Goal: Task Accomplishment & Management: Complete application form

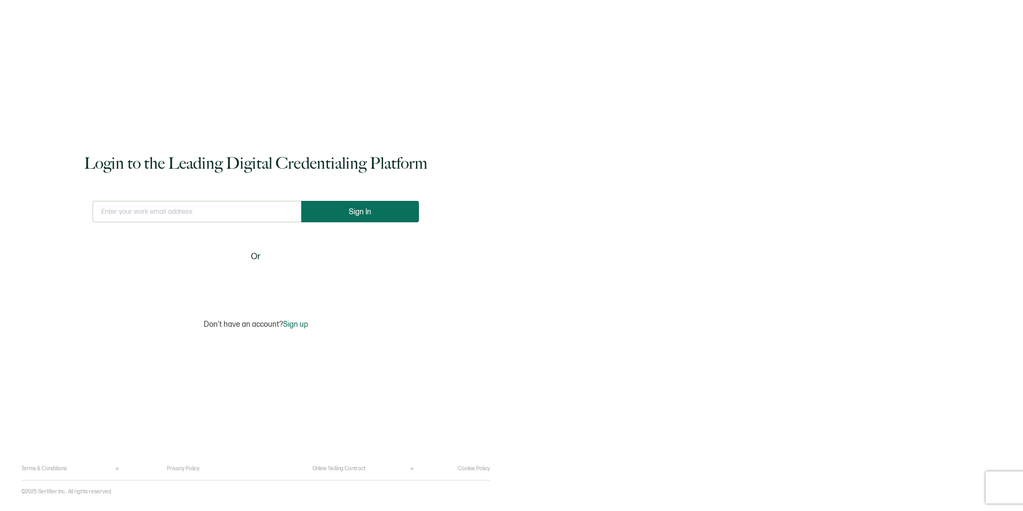
type input "[EMAIL_ADDRESS][PERSON_NAME][DOMAIN_NAME]"
click at [359, 210] on span "Sign In" at bounding box center [360, 212] width 22 height 8
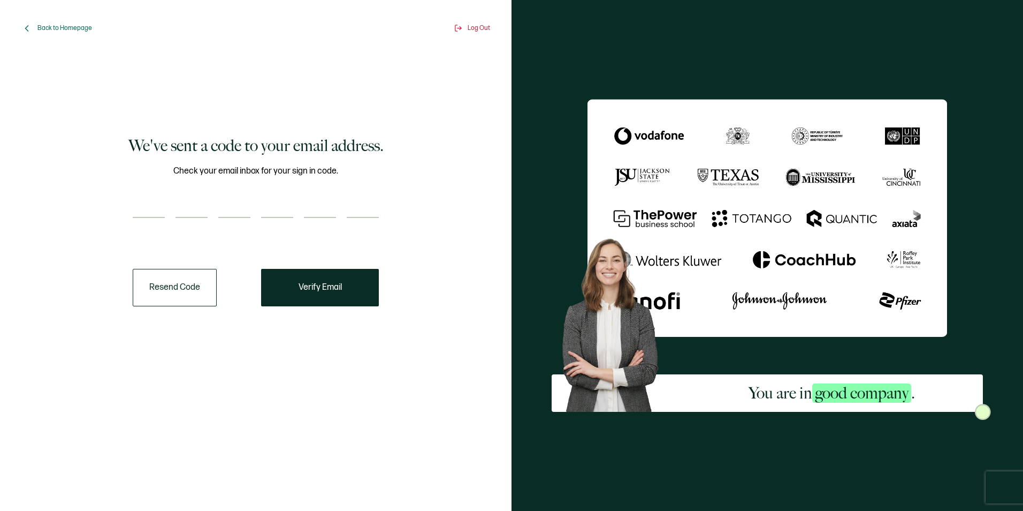
click at [159, 217] on input "number" at bounding box center [149, 206] width 32 height 21
paste input "7"
type input "7"
type input "9"
type input "4"
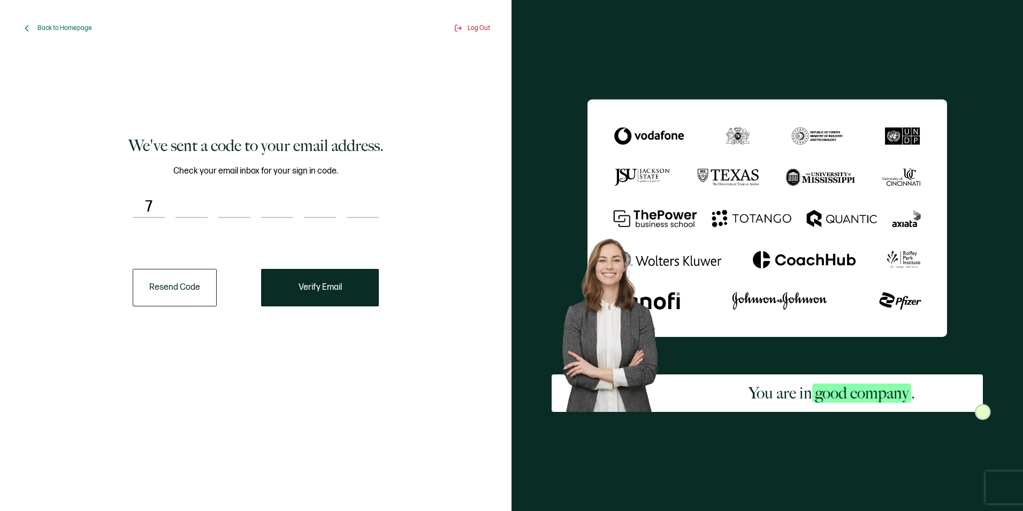
type input "6"
type input "1"
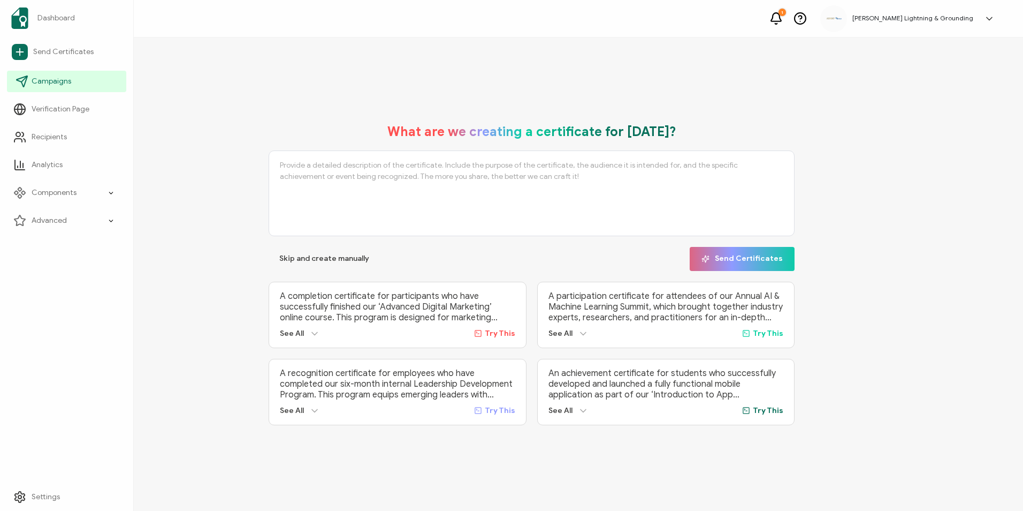
click at [35, 88] on link "Campaigns" at bounding box center [66, 81] width 119 height 21
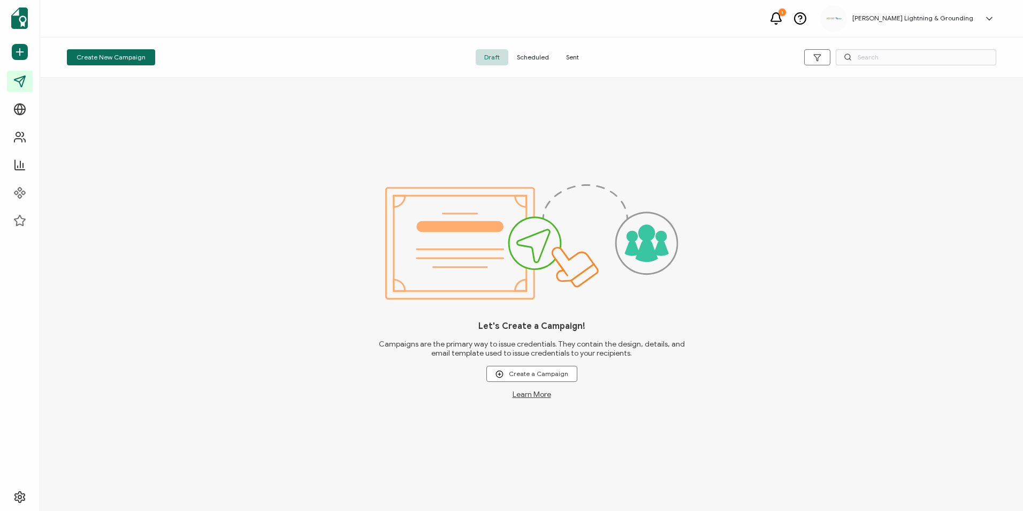
click at [582, 54] on span "Sent" at bounding box center [573, 57] width 30 height 16
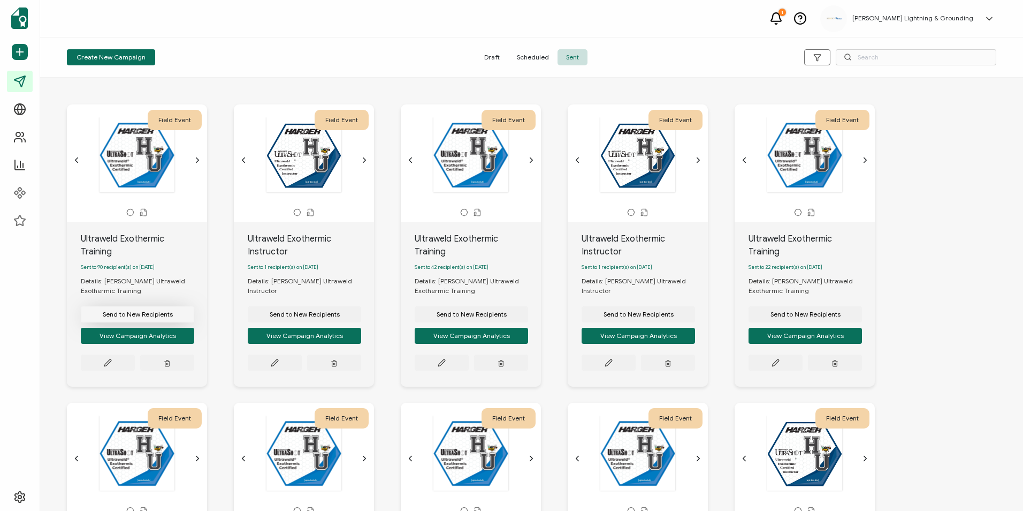
click at [147, 311] on span "Send to New Recipients" at bounding box center [138, 314] width 70 height 6
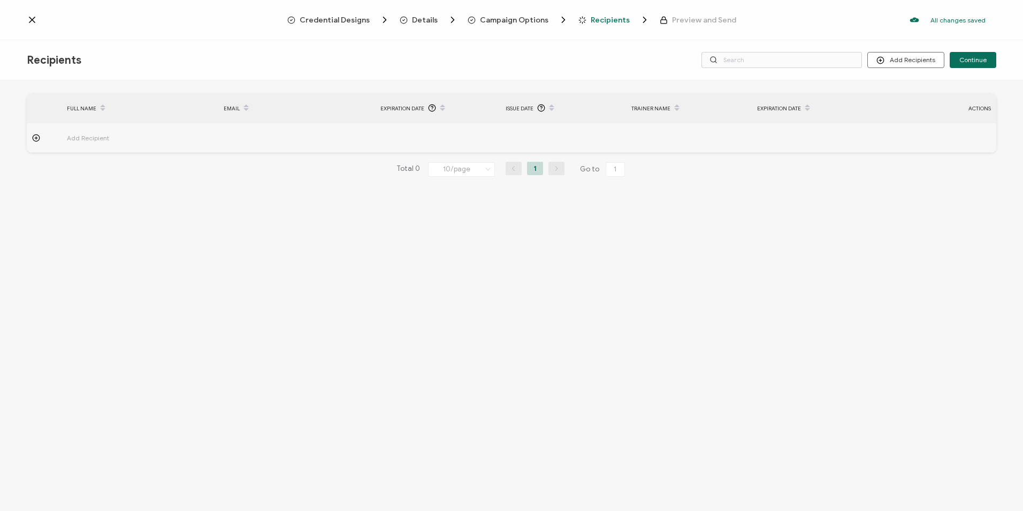
click at [439, 16] on span "Details" at bounding box center [429, 19] width 58 height 11
click at [419, 22] on span "Details" at bounding box center [425, 20] width 26 height 8
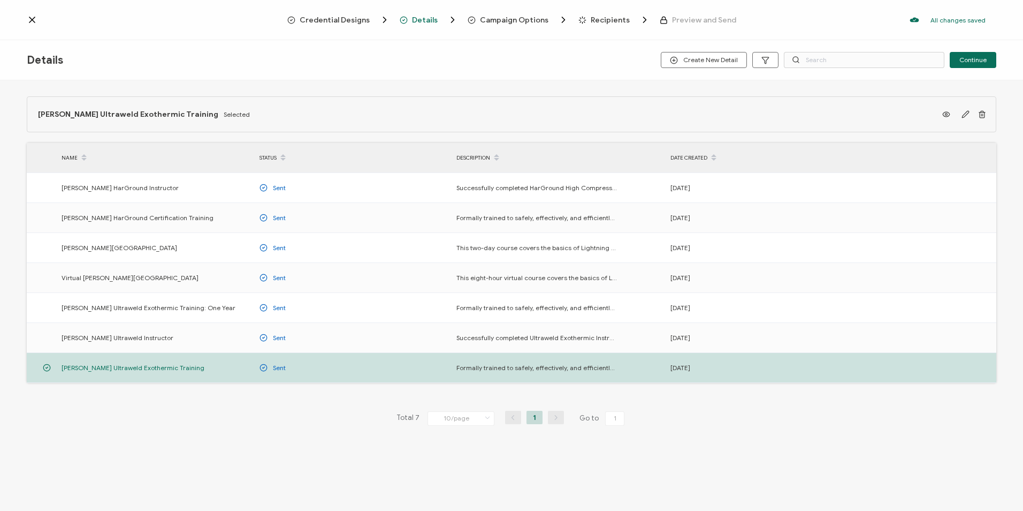
click at [522, 18] on span "Campaign Options" at bounding box center [514, 20] width 69 height 8
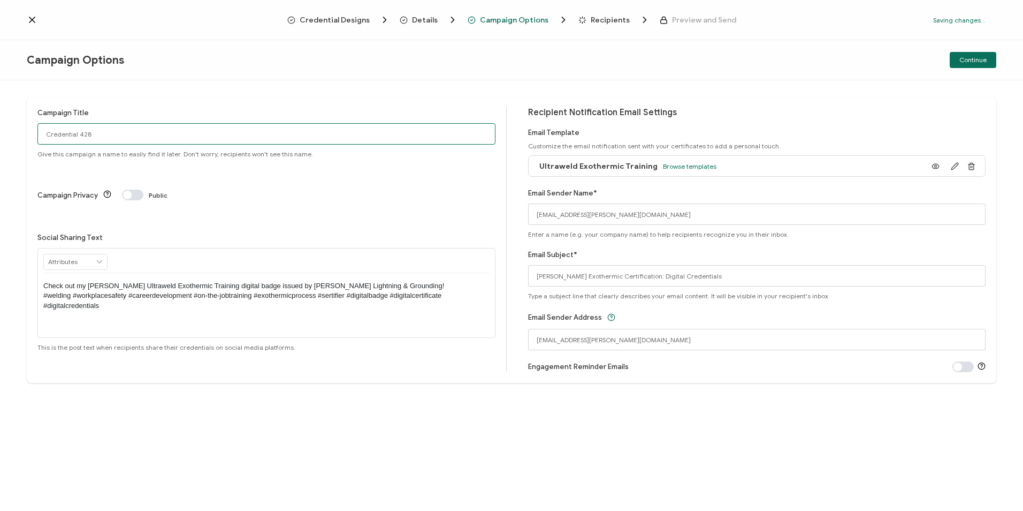
click at [102, 138] on input "Credential 428" at bounding box center [266, 133] width 458 height 21
drag, startPoint x: 109, startPoint y: 135, endPoint x: 20, endPoint y: 135, distance: 88.8
click at [20, 135] on div "Campaign Title Credential 428 Give this campaign a name to easily find it later…" at bounding box center [511, 295] width 1023 height 430
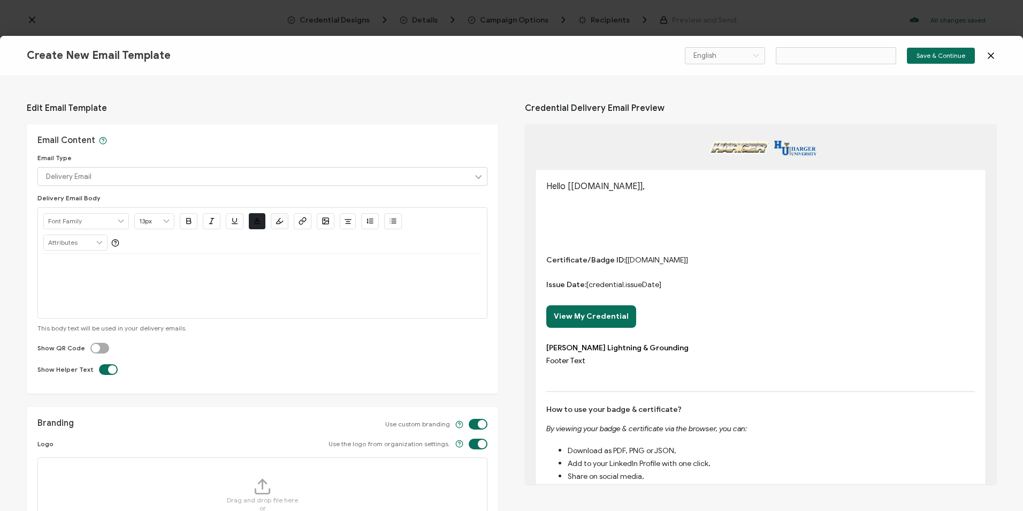
type input "Ul"
type input "Email Template 18"
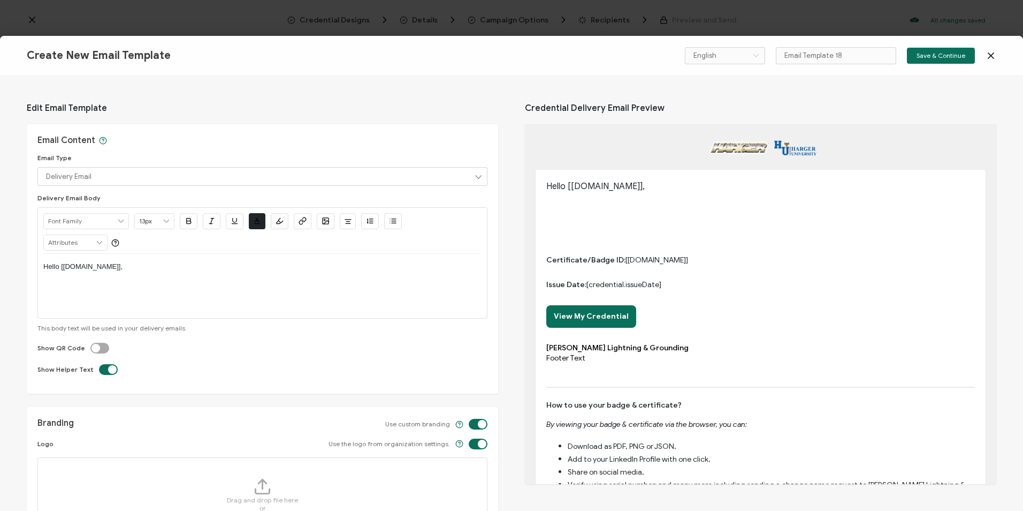
type input "Ul"
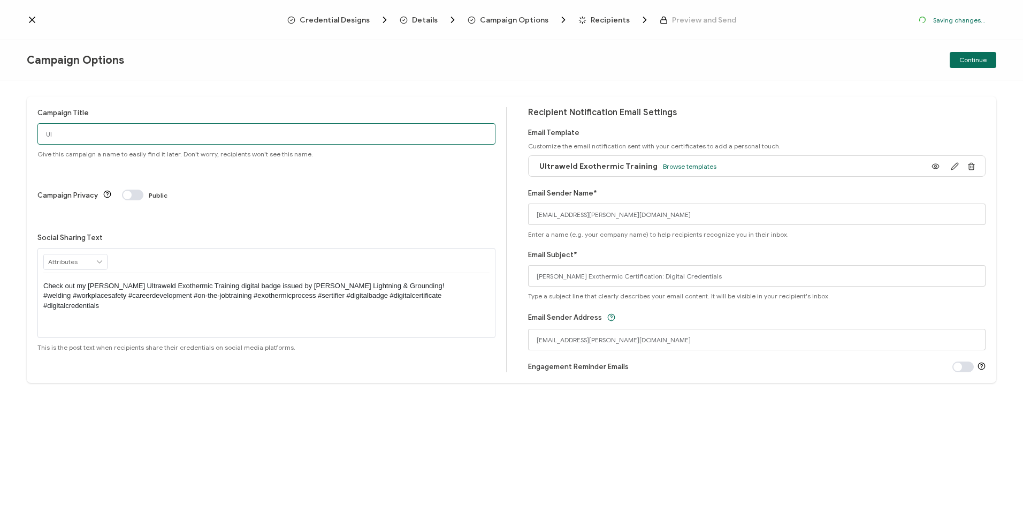
click at [72, 137] on input "Ul" at bounding box center [266, 133] width 458 height 21
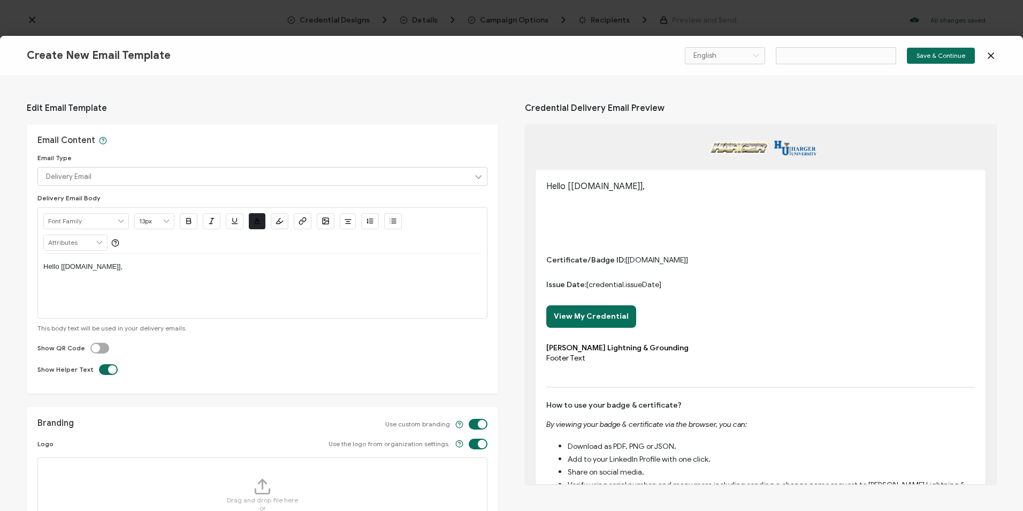
type input "Email Template 19"
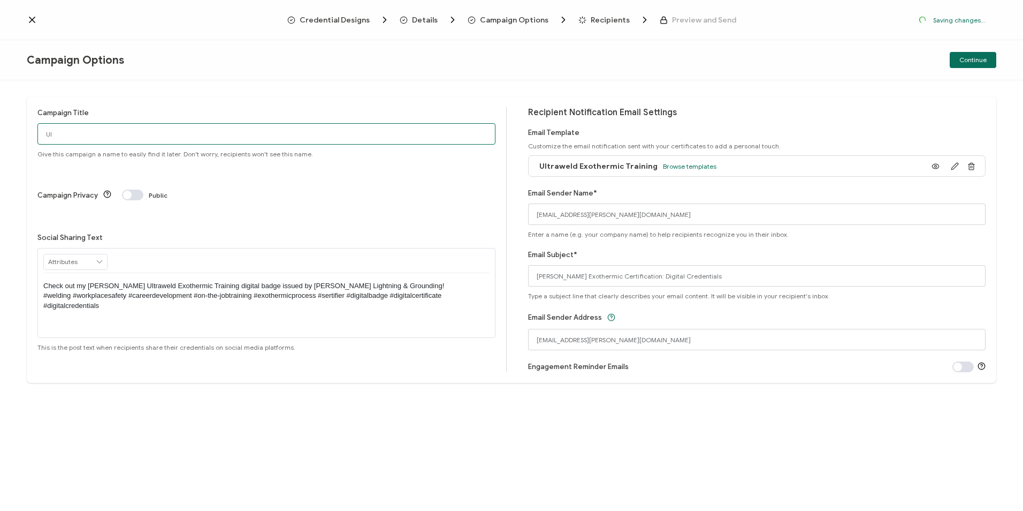
click at [73, 133] on input "Ul" at bounding box center [266, 133] width 458 height 21
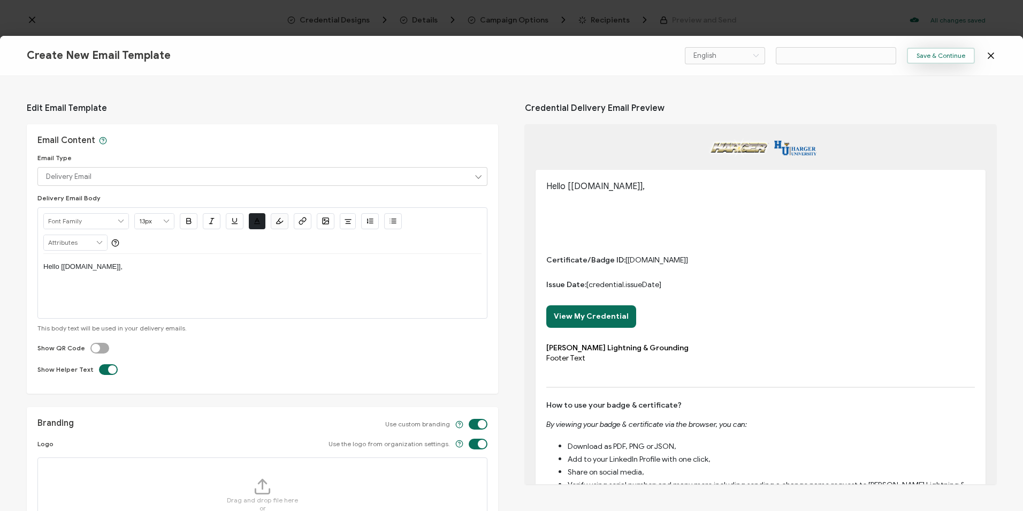
type input "Email Template 20"
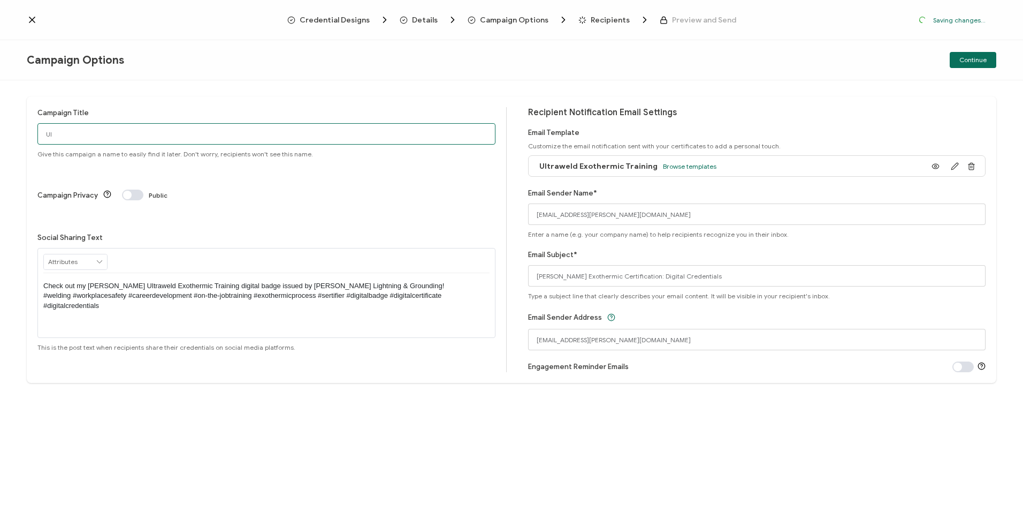
click at [96, 129] on input "Ul" at bounding box center [266, 133] width 458 height 21
type input "Ultr"
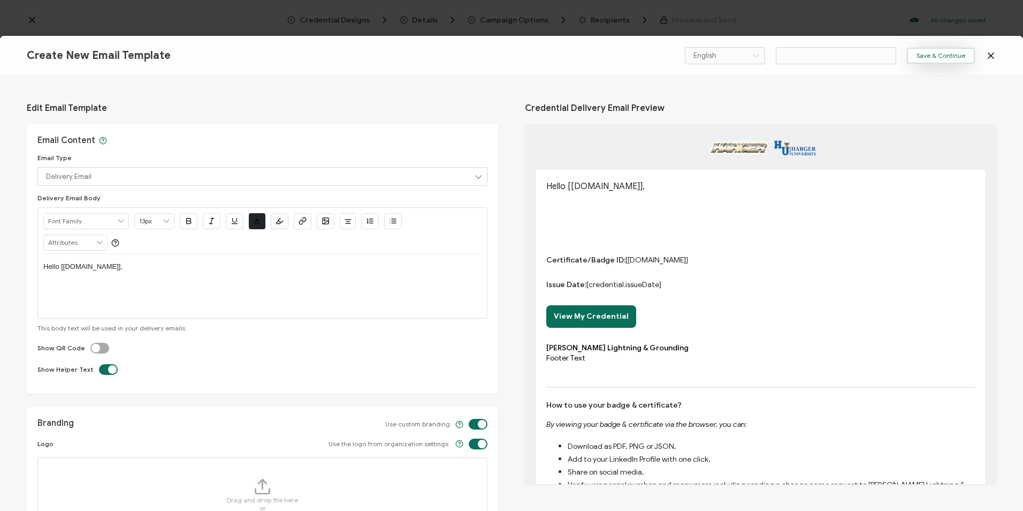
type input "Email Template 21"
type input "Ultr"
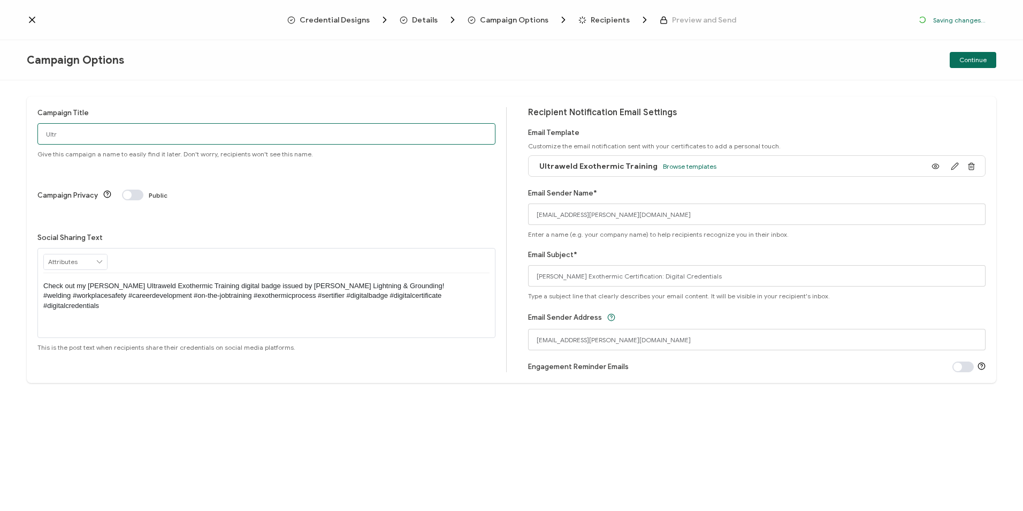
click at [102, 136] on div "Campaign Options Continue Campaign Title Ultr Give this campaign a name to easi…" at bounding box center [511, 276] width 1023 height 473
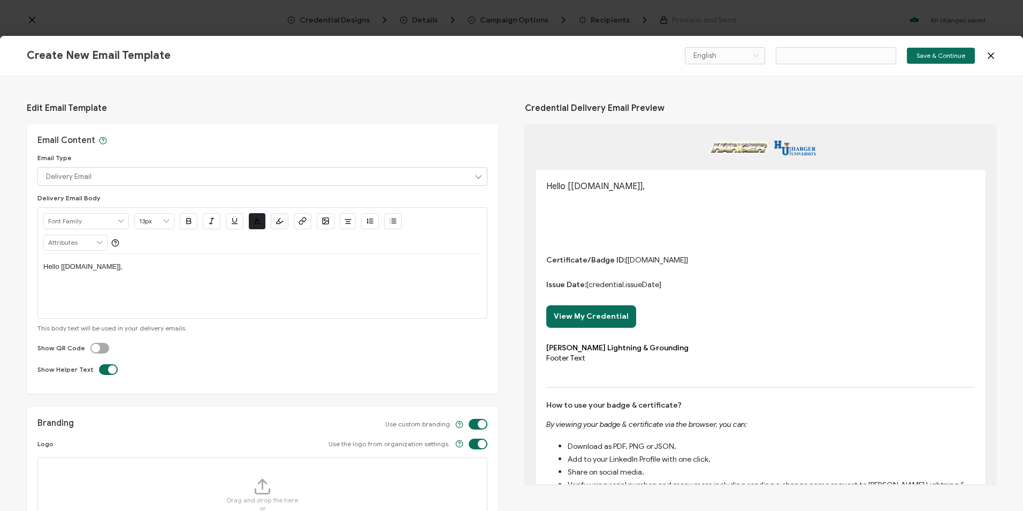
type input "Email Template 22"
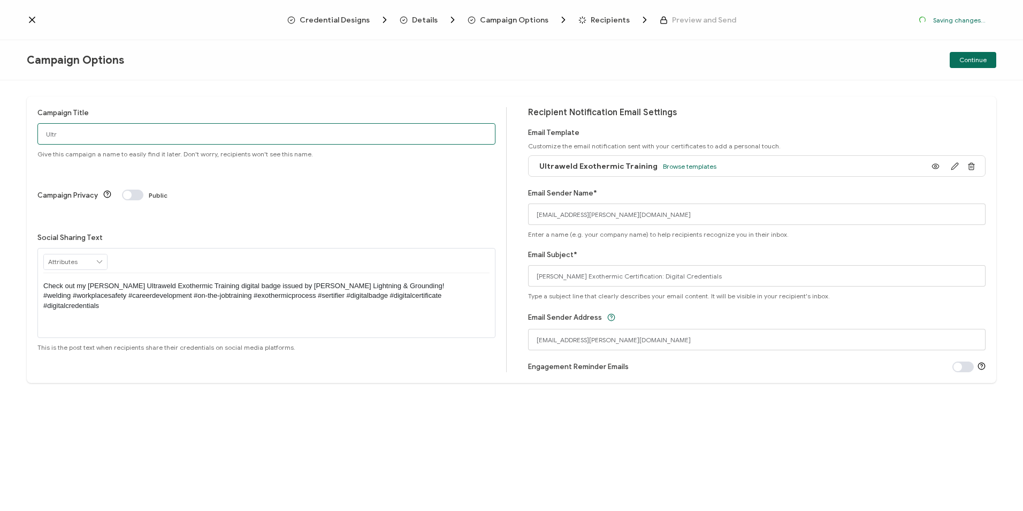
click at [112, 138] on div "Campaign Options Continue Campaign Title Ultr Give this campaign a name to easi…" at bounding box center [511, 276] width 1023 height 473
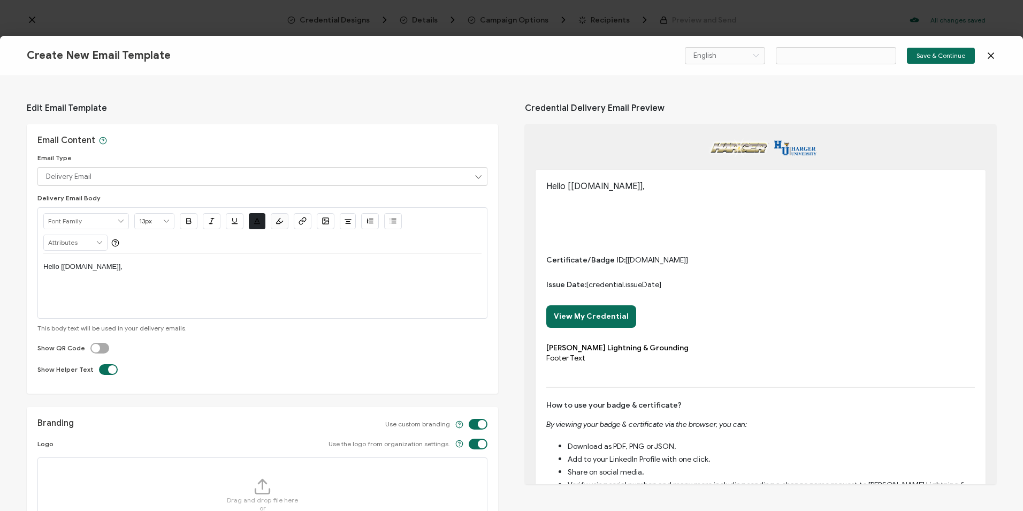
type input "Email Template 23"
click at [993, 58] on icon at bounding box center [991, 55] width 5 height 5
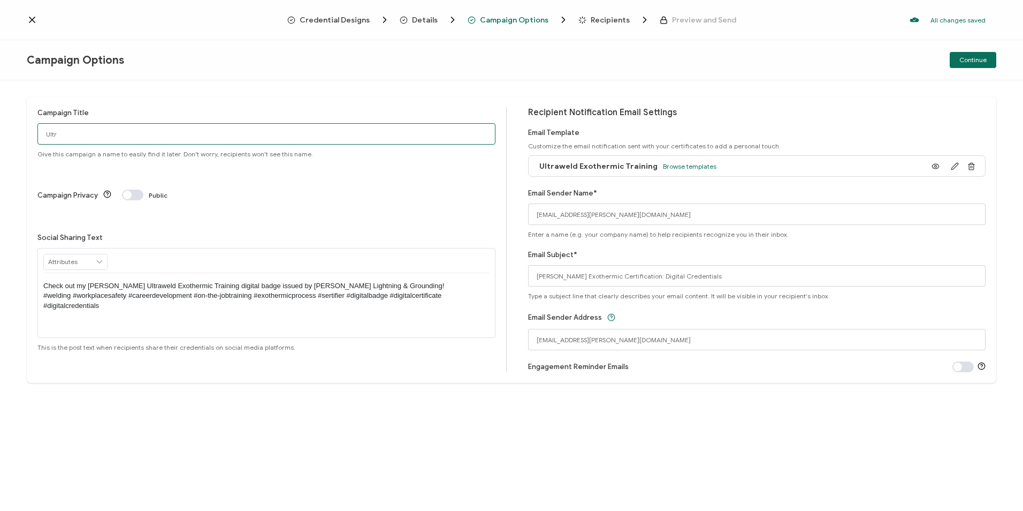
click at [125, 140] on input "Ultr" at bounding box center [266, 133] width 458 height 21
type input "Ultraweld Exothermic Training"
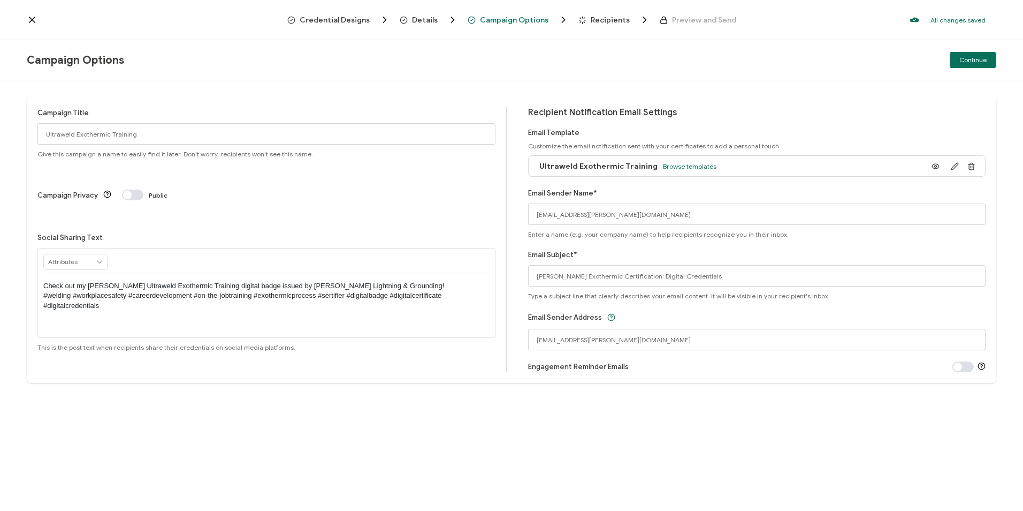
click at [615, 25] on div "Credential Designs Details Campaign Options Recipients Preview and Send All cha…" at bounding box center [511, 20] width 1023 height 40
click at [618, 20] on span "Recipients" at bounding box center [610, 20] width 39 height 8
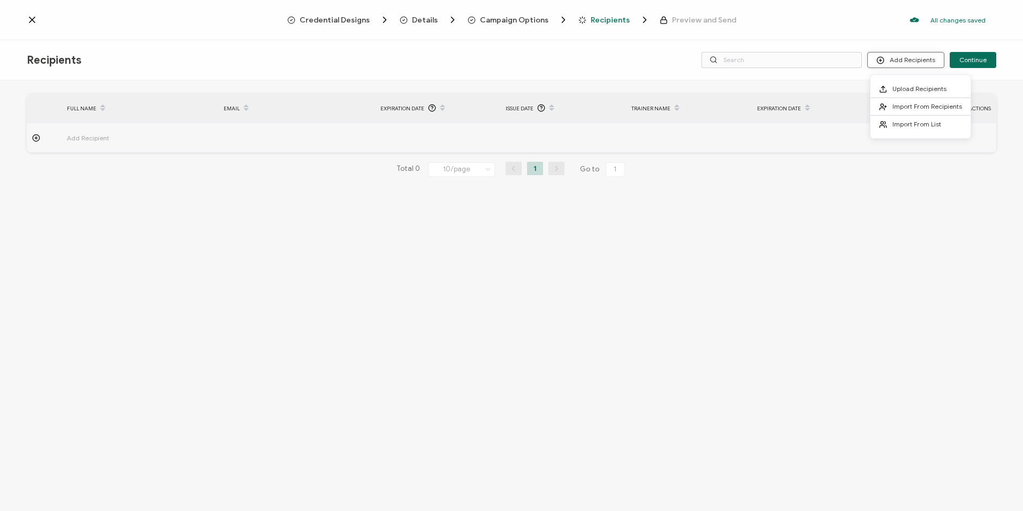
click at [930, 61] on button "Add Recipients" at bounding box center [906, 60] width 77 height 16
click at [928, 89] on span "Upload Recipients" at bounding box center [920, 89] width 54 height 8
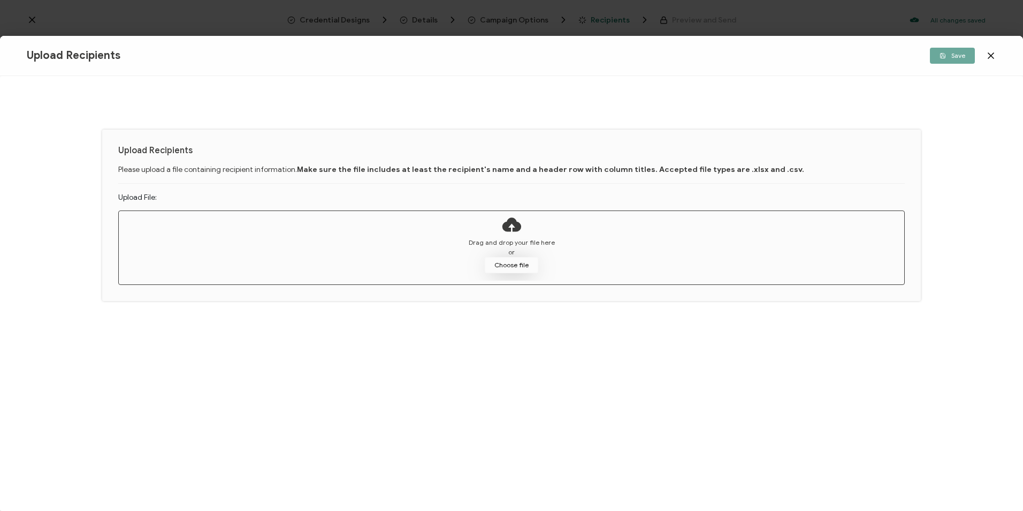
click at [533, 264] on button "Choose file" at bounding box center [512, 265] width 54 height 16
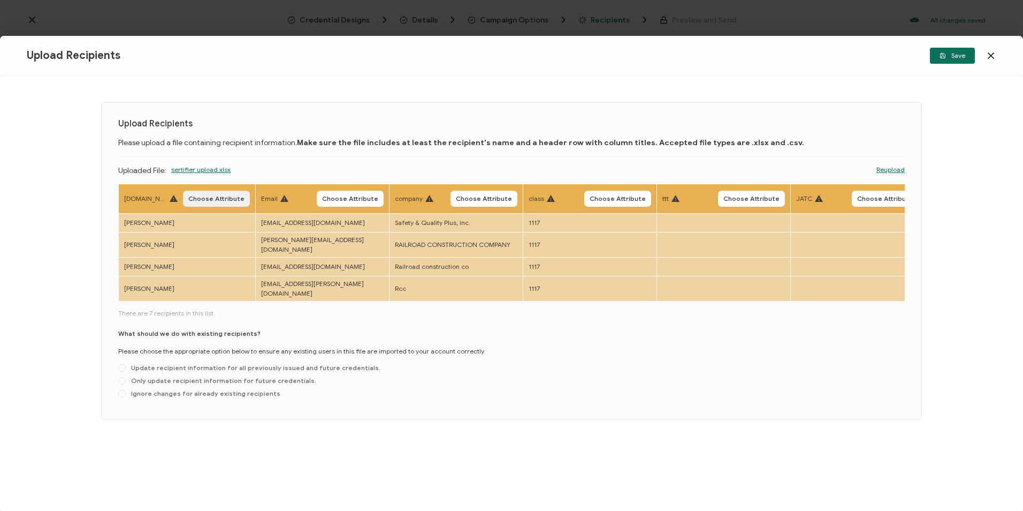
click at [201, 195] on span "Choose Attribute" at bounding box center [216, 198] width 56 height 6
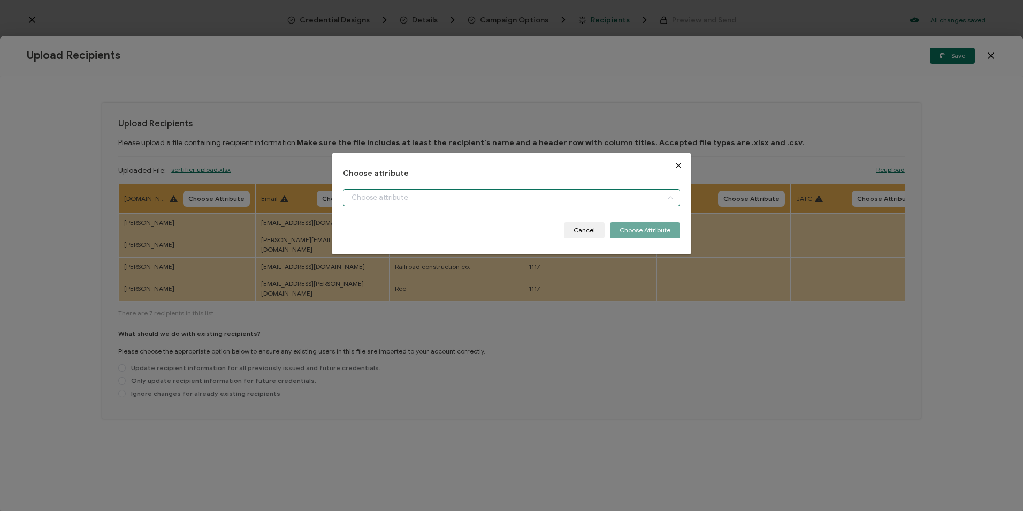
click at [414, 201] on input "dialog" at bounding box center [511, 197] width 337 height 17
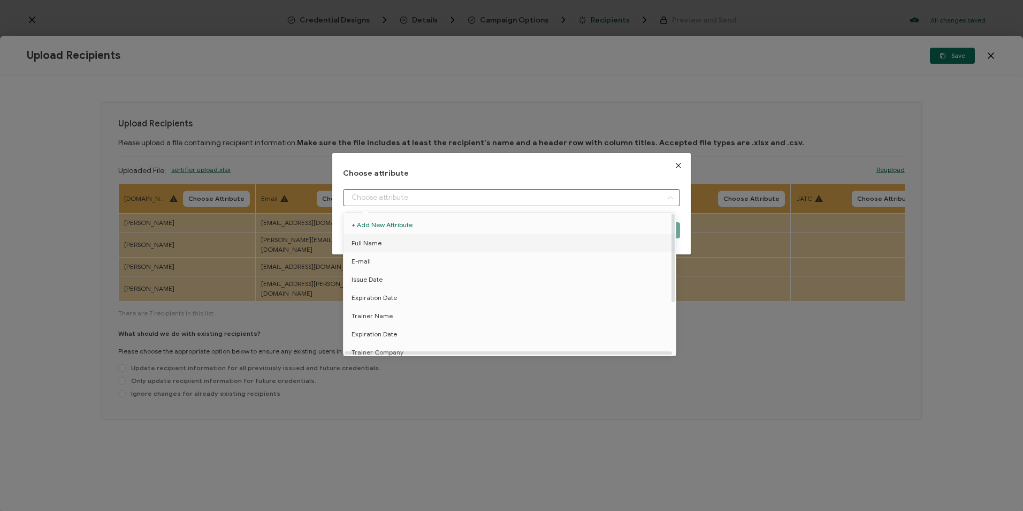
click at [403, 241] on li "Full Name" at bounding box center [511, 243] width 341 height 18
type input "Full Name"
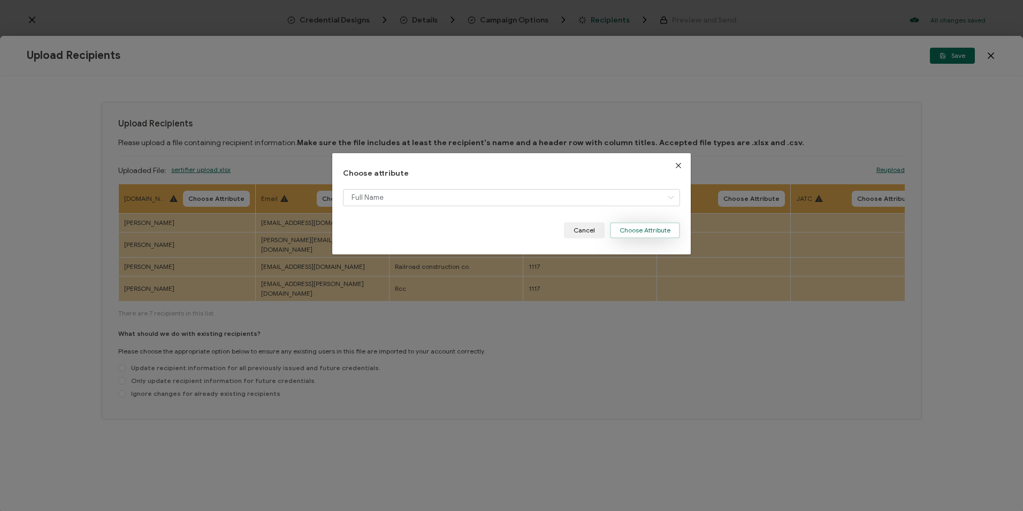
click at [622, 231] on button "Choose Attribute" at bounding box center [645, 230] width 70 height 16
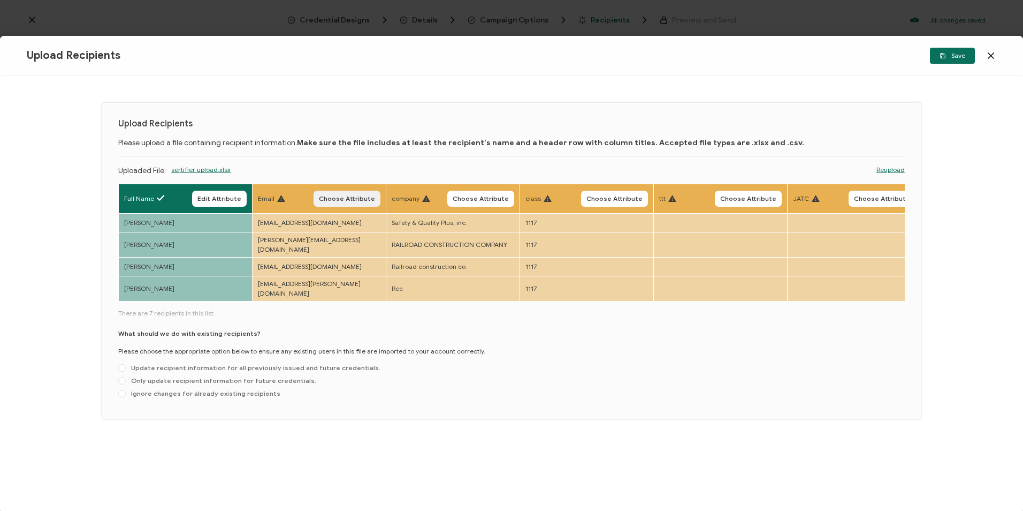
click at [362, 196] on span "Choose Attribute" at bounding box center [347, 198] width 56 height 6
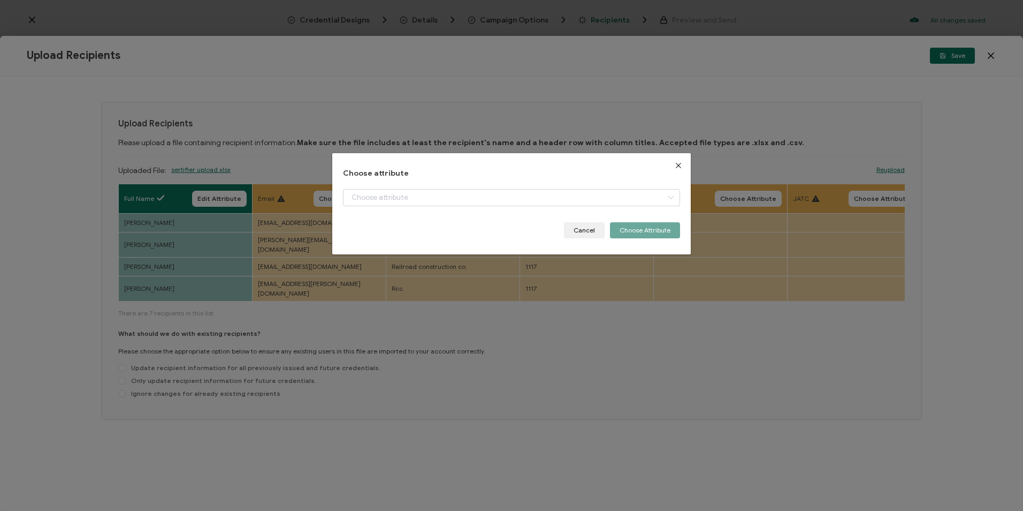
click at [370, 206] on div "dialog" at bounding box center [511, 205] width 337 height 33
click at [370, 201] on input "dialog" at bounding box center [511, 197] width 337 height 17
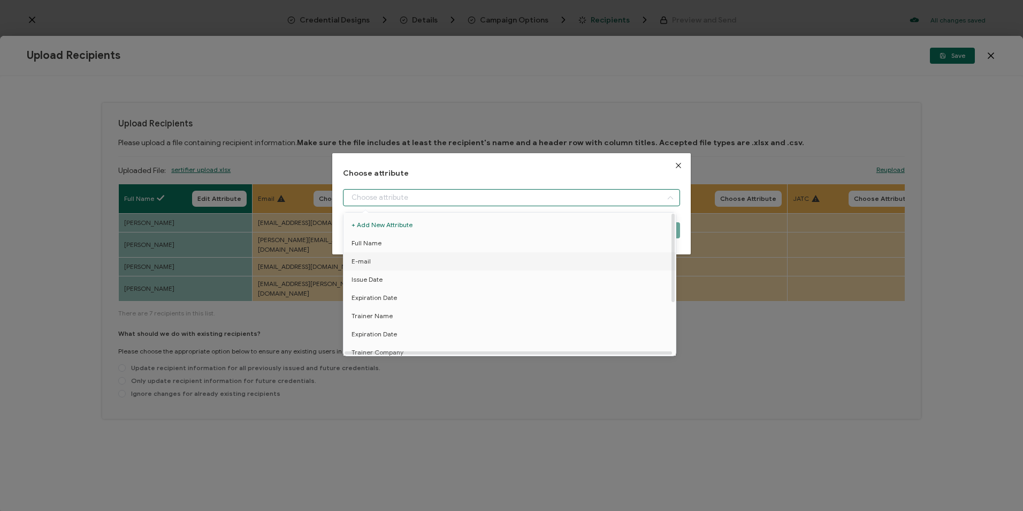
click at [386, 259] on li "E-mail" at bounding box center [511, 261] width 341 height 18
type input "E-mail"
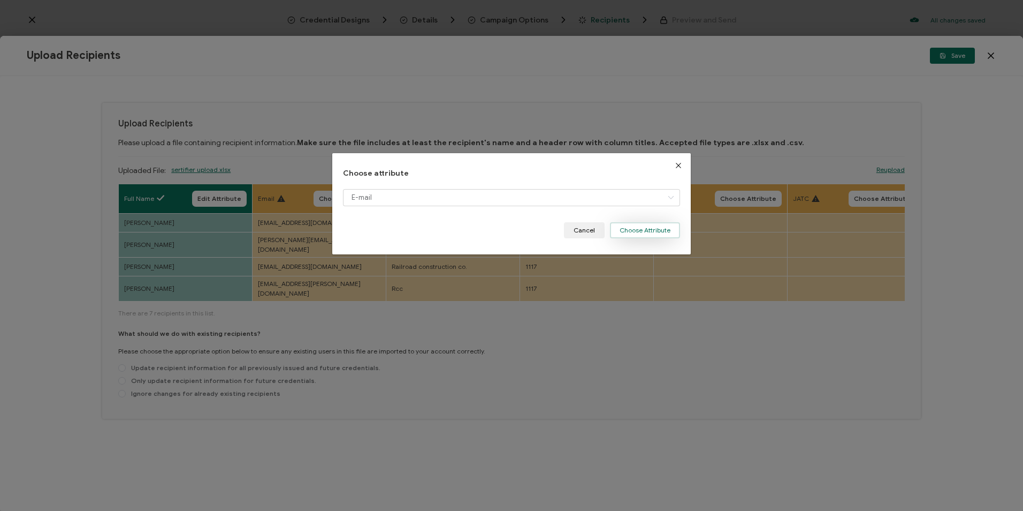
click at [628, 231] on button "Choose Attribute" at bounding box center [645, 230] width 70 height 16
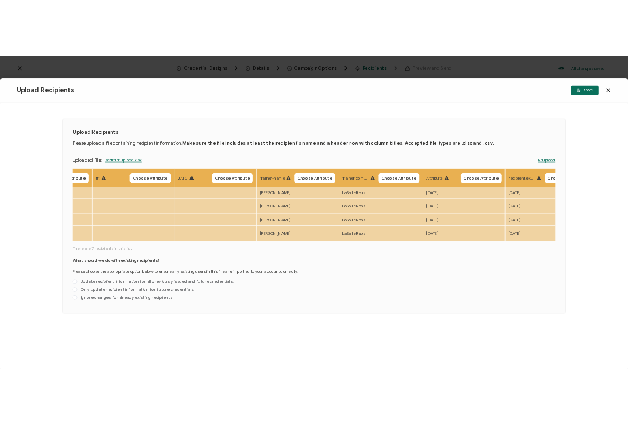
scroll to position [0, 552]
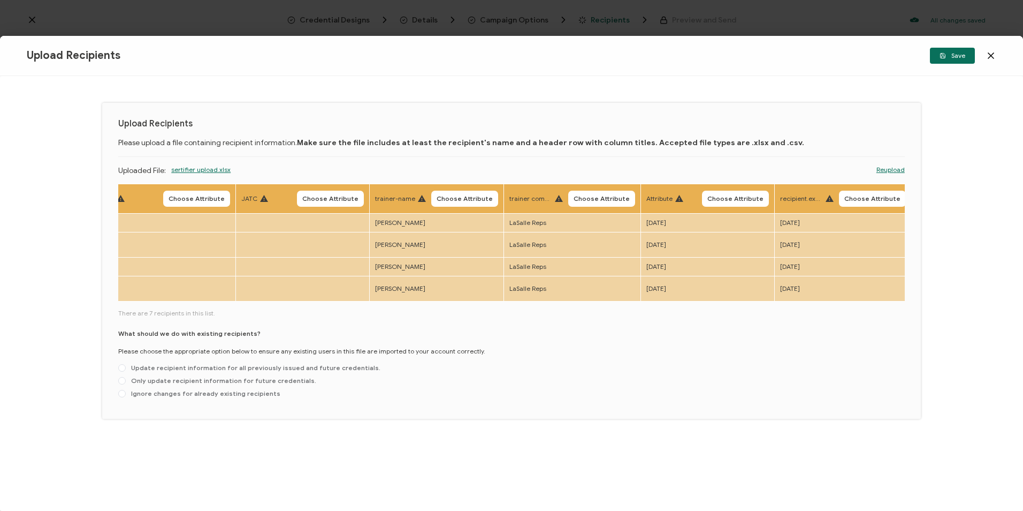
click at [474, 189] on th "trainer-name Choose Attribute" at bounding box center [437, 198] width 134 height 29
click at [474, 207] on th "trainer-name Choose Attribute" at bounding box center [437, 198] width 134 height 29
click at [474, 201] on span "Choose Attribute" at bounding box center [465, 198] width 56 height 6
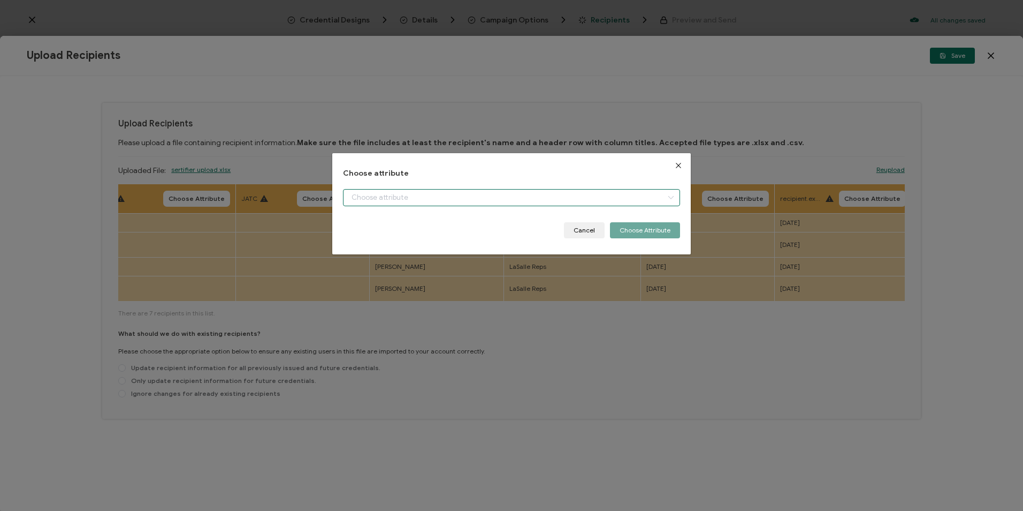
click at [474, 201] on input "dialog" at bounding box center [511, 197] width 337 height 17
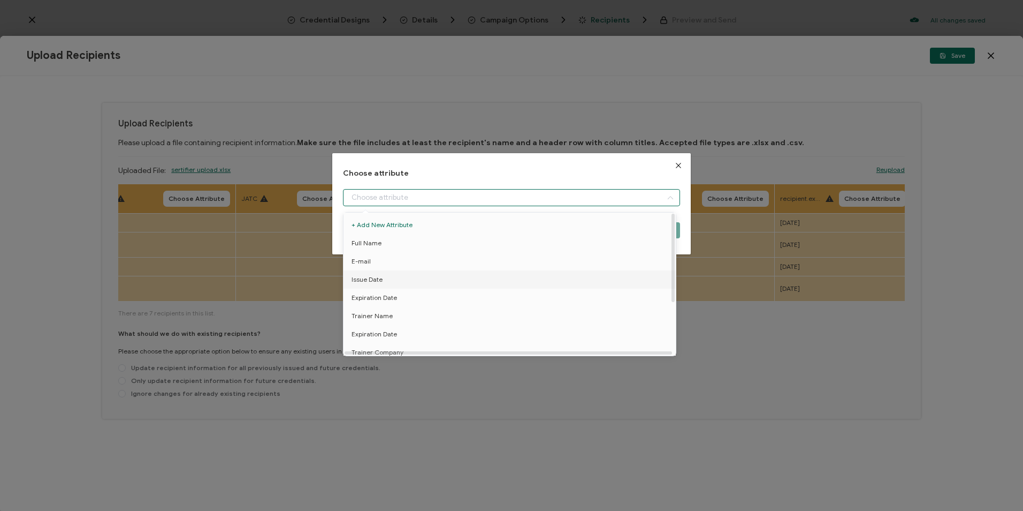
click at [404, 275] on li "Issue Date" at bounding box center [511, 279] width 341 height 18
type input "Issue Date"
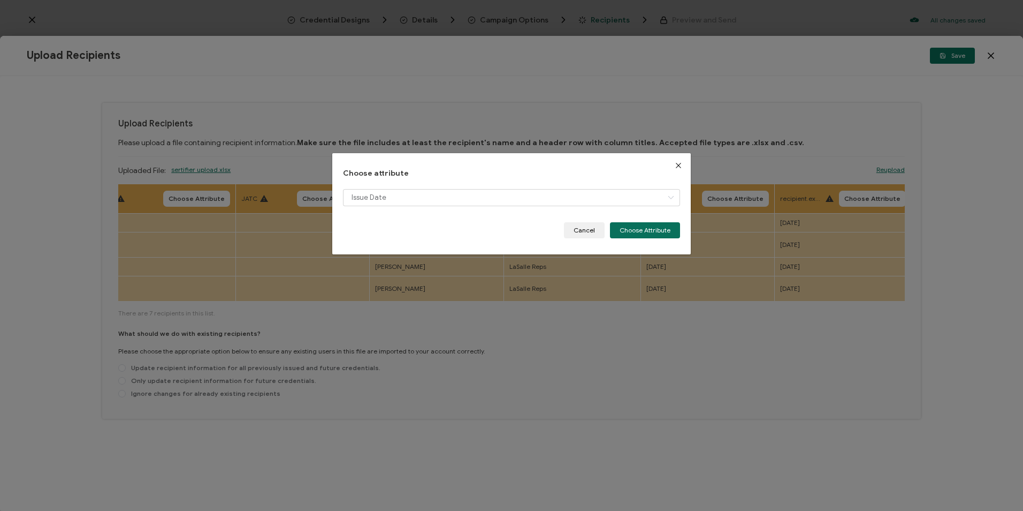
click at [400, 209] on div "Issue Date" at bounding box center [511, 205] width 337 height 33
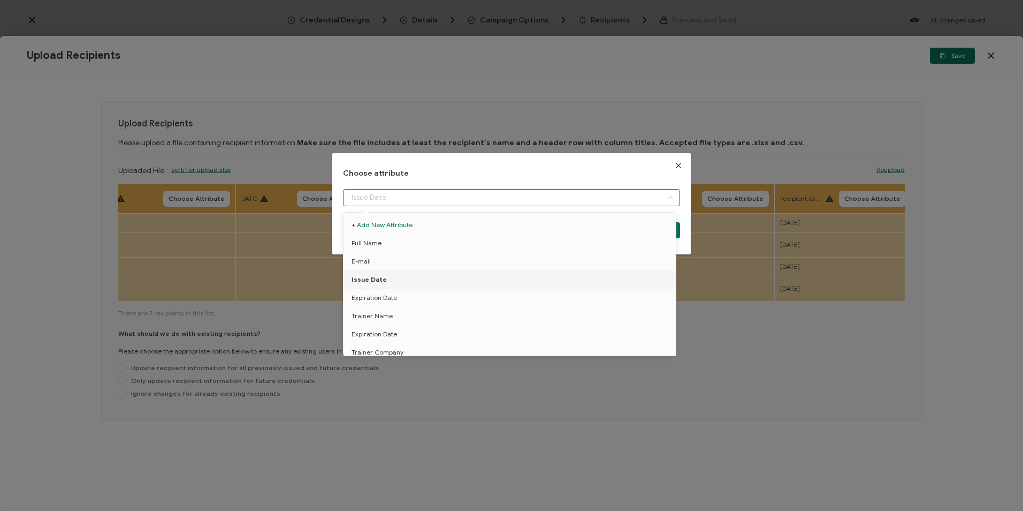
click at [401, 196] on input "dialog" at bounding box center [511, 197] width 337 height 17
click at [395, 311] on li "Trainer Name" at bounding box center [511, 316] width 341 height 18
type input "Trainer Name"
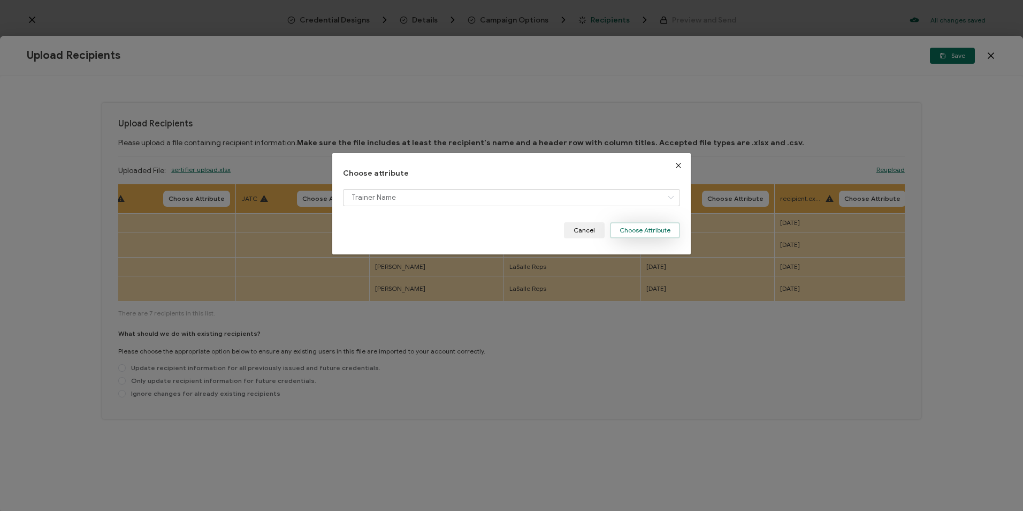
click at [642, 224] on button "Choose Attribute" at bounding box center [645, 230] width 70 height 16
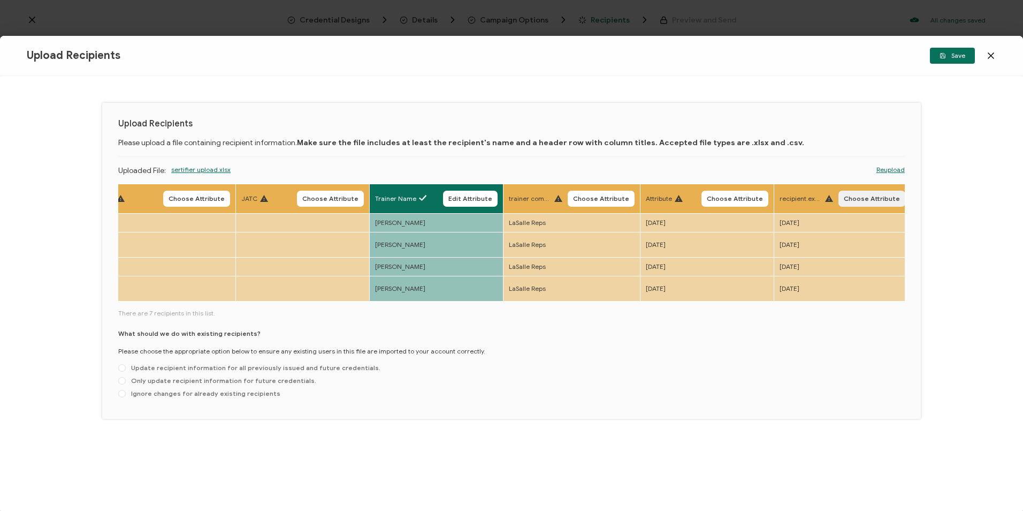
click at [864, 193] on button "Choose Attribute" at bounding box center [872, 199] width 67 height 16
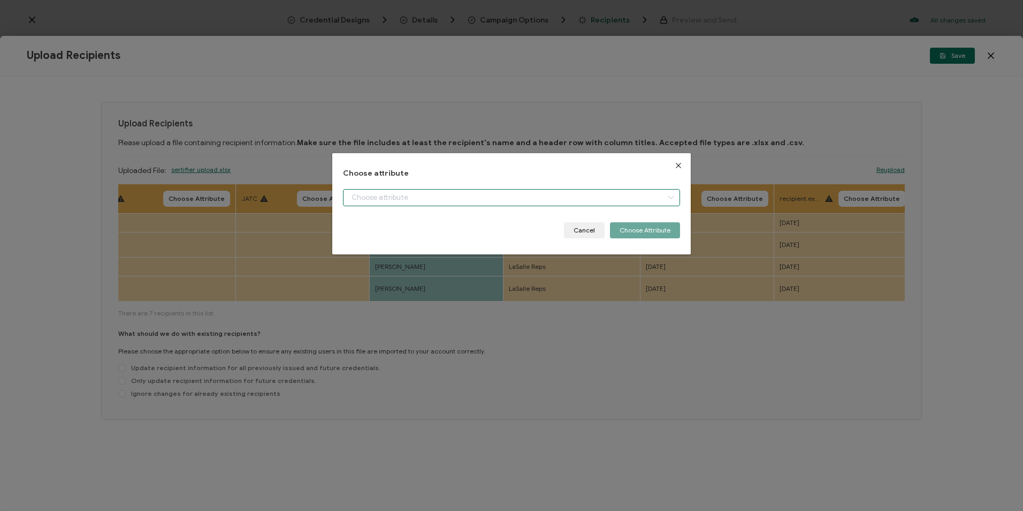
click at [437, 191] on input "dialog" at bounding box center [511, 197] width 337 height 17
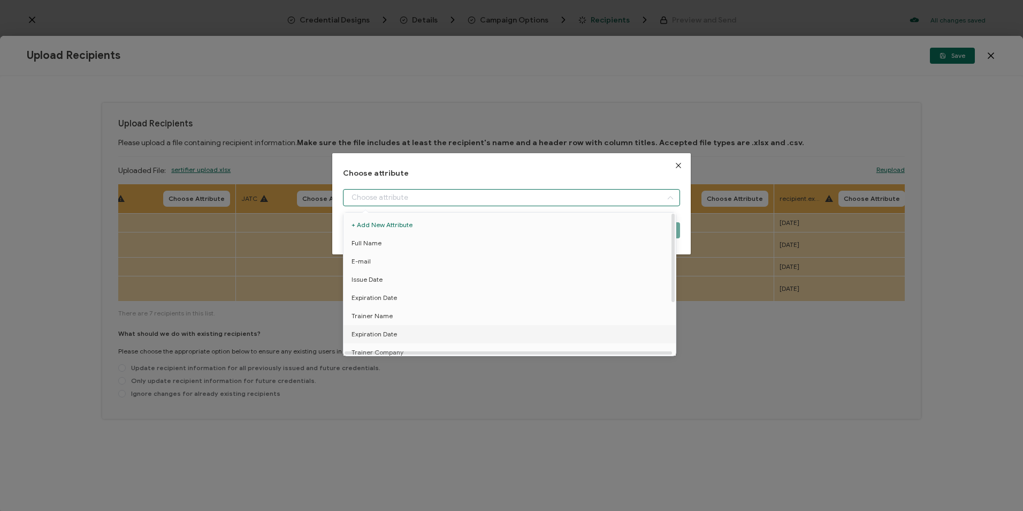
click at [395, 335] on span "Expiration Date" at bounding box center [374, 334] width 45 height 18
type input "Expiration Date"
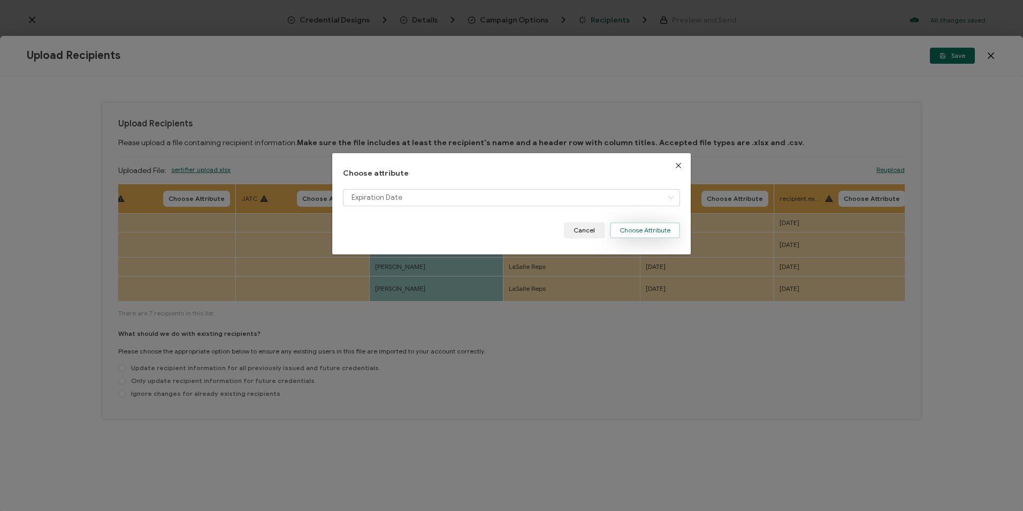
click at [634, 233] on button "Choose Attribute" at bounding box center [645, 230] width 70 height 16
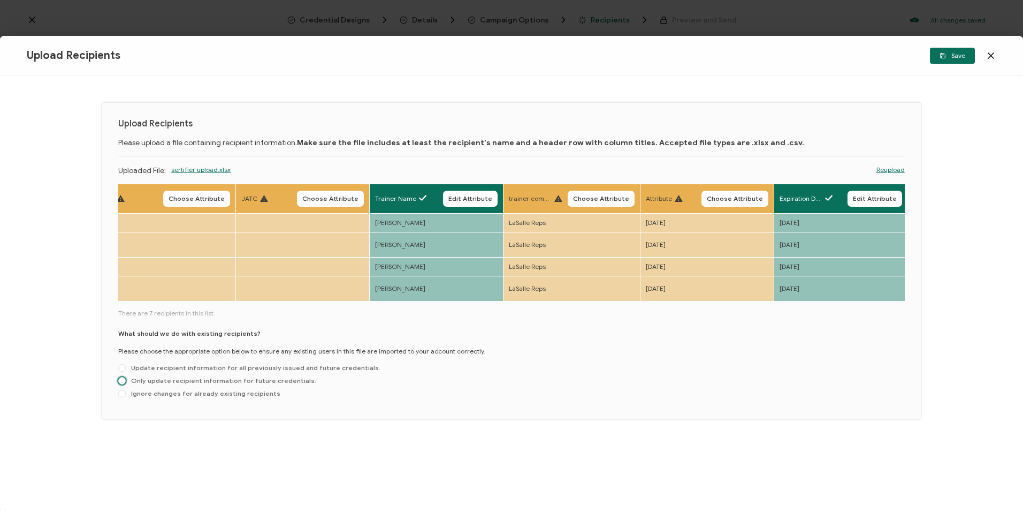
click at [215, 376] on span "Only update recipient information for future credentials." at bounding box center [221, 380] width 191 height 8
click at [126, 377] on input "Only update recipient information for future credentials." at bounding box center [121, 381] width 7 height 9
radio input "true"
click at [944, 59] on button "Save" at bounding box center [952, 56] width 45 height 16
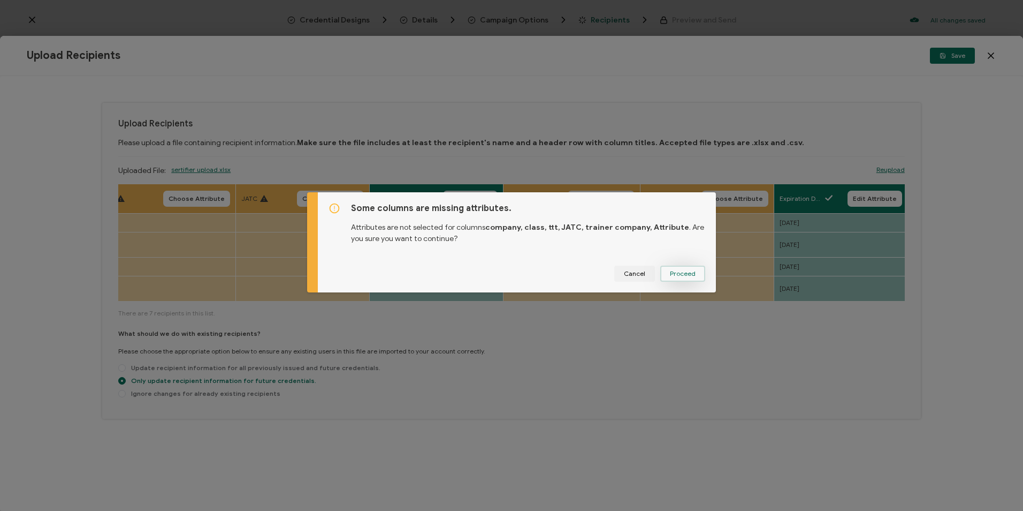
click at [677, 275] on span "Proceed" at bounding box center [683, 273] width 26 height 6
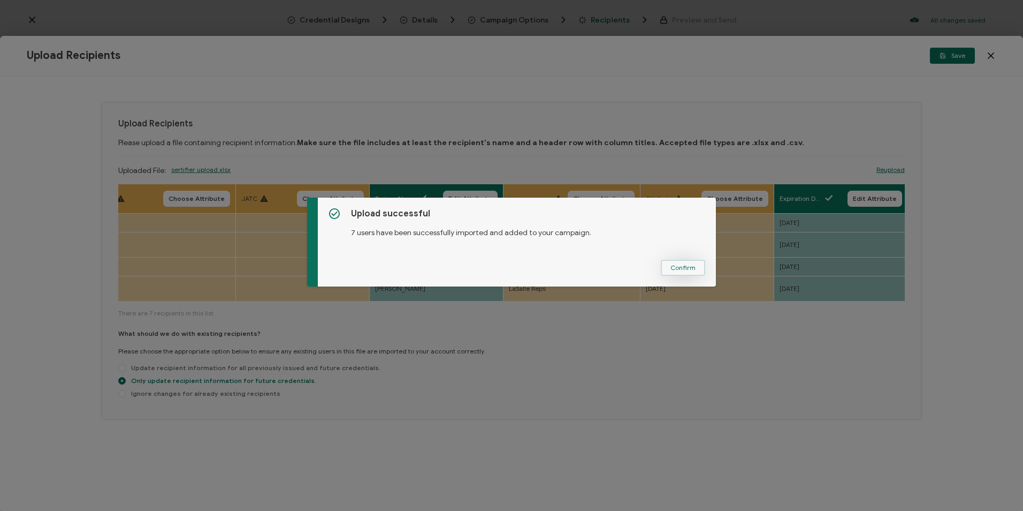
click at [692, 267] on span "Confirm" at bounding box center [683, 267] width 25 height 6
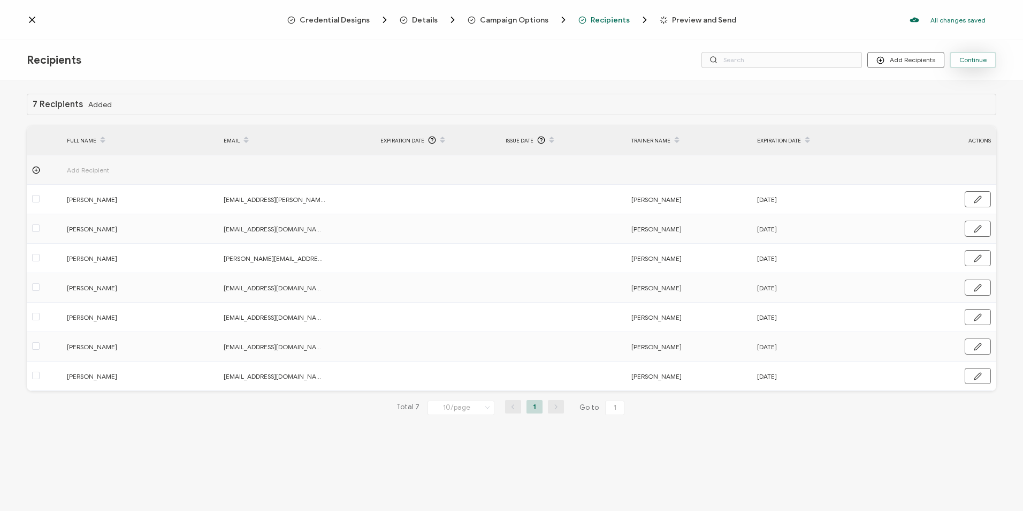
click at [989, 62] on button "Continue" at bounding box center [973, 60] width 47 height 16
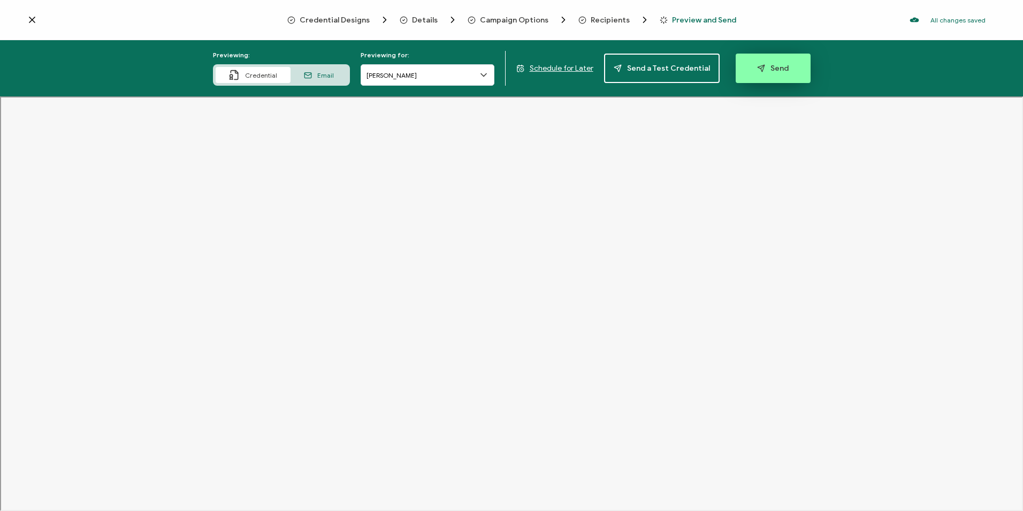
click at [773, 66] on span "Send" at bounding box center [773, 68] width 32 height 8
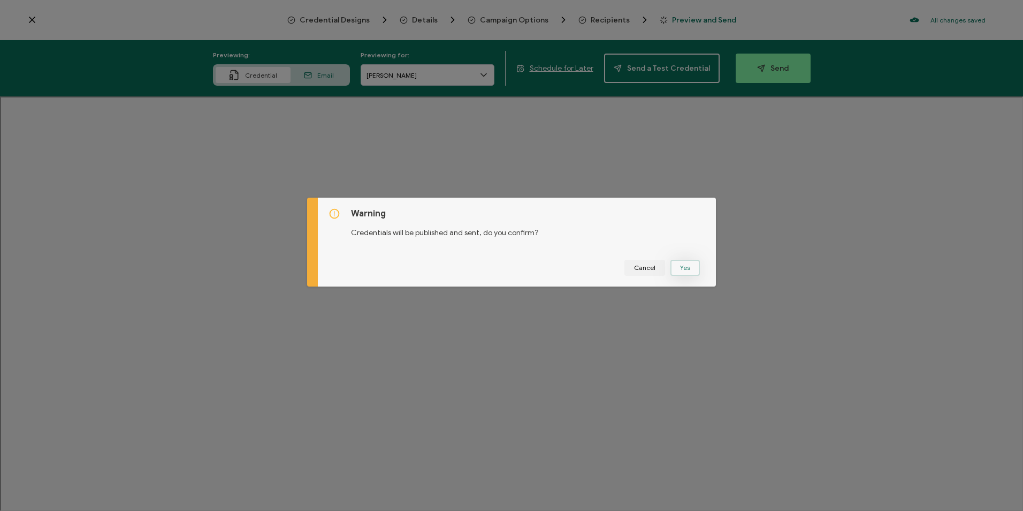
click at [682, 272] on button "Yes" at bounding box center [685, 268] width 29 height 16
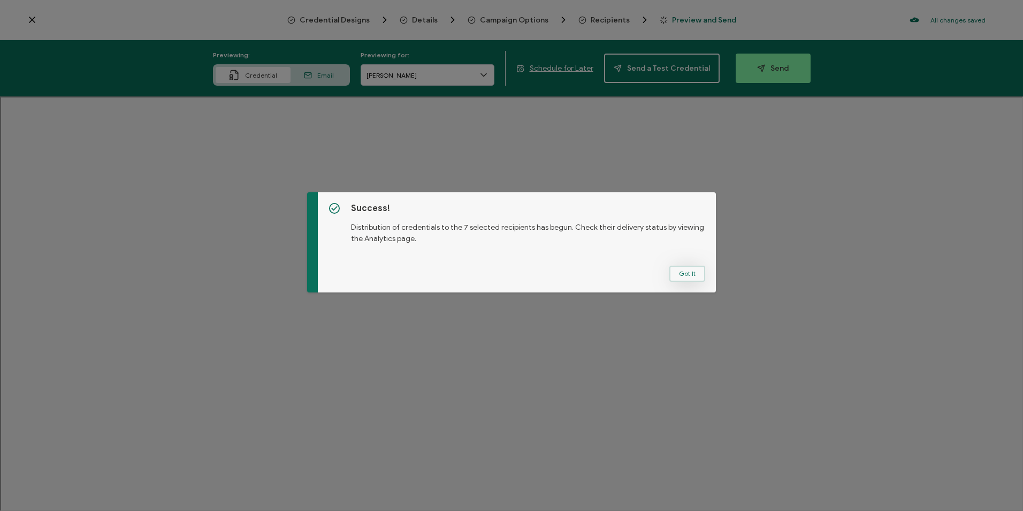
click at [677, 273] on button "Got It" at bounding box center [688, 273] width 36 height 16
